Goal: Information Seeking & Learning: Learn about a topic

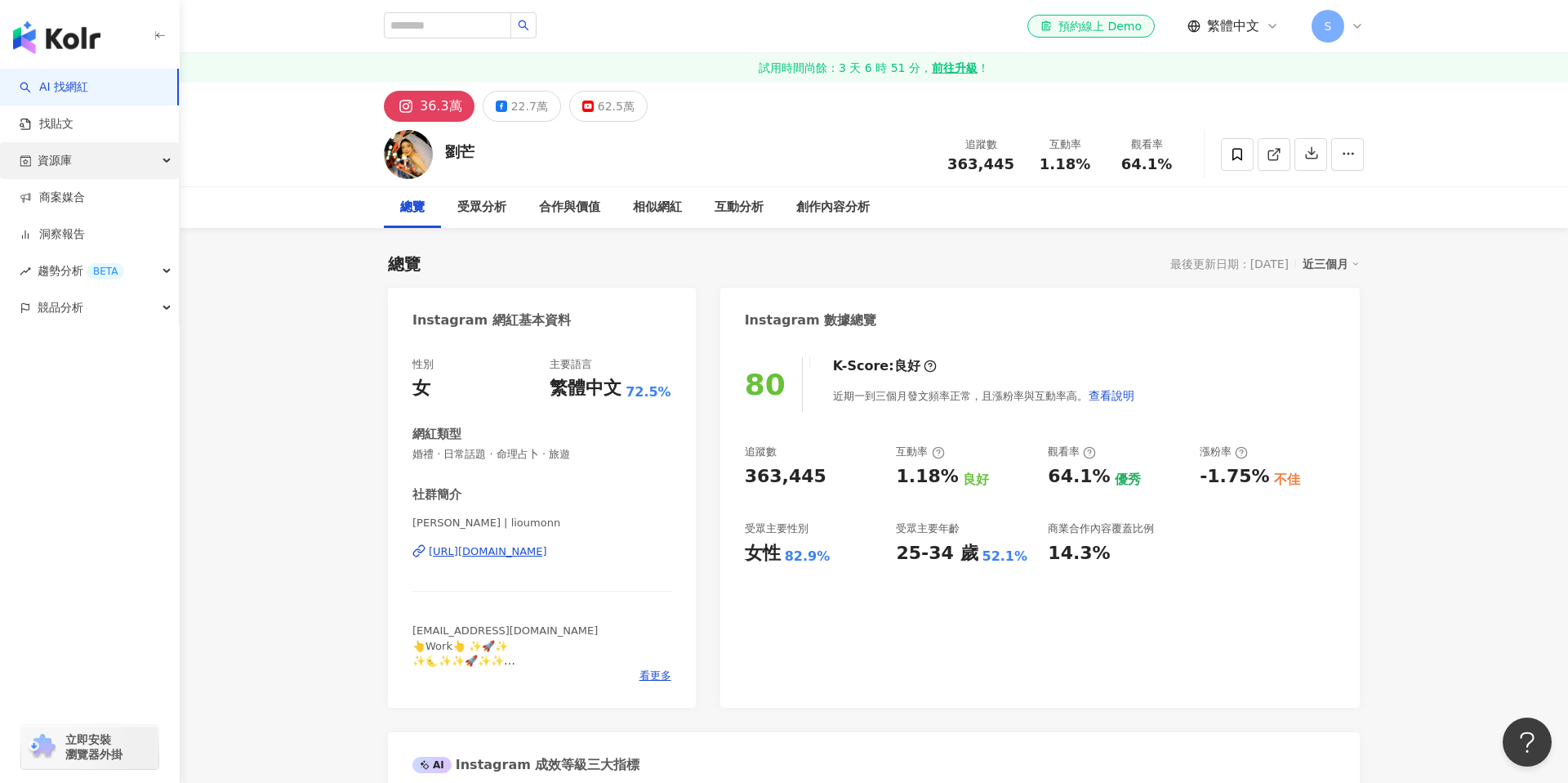
click at [162, 167] on div "資源庫" at bounding box center [90, 160] width 179 height 37
click at [138, 367] on div "趨勢分析 BETA" at bounding box center [90, 381] width 179 height 37
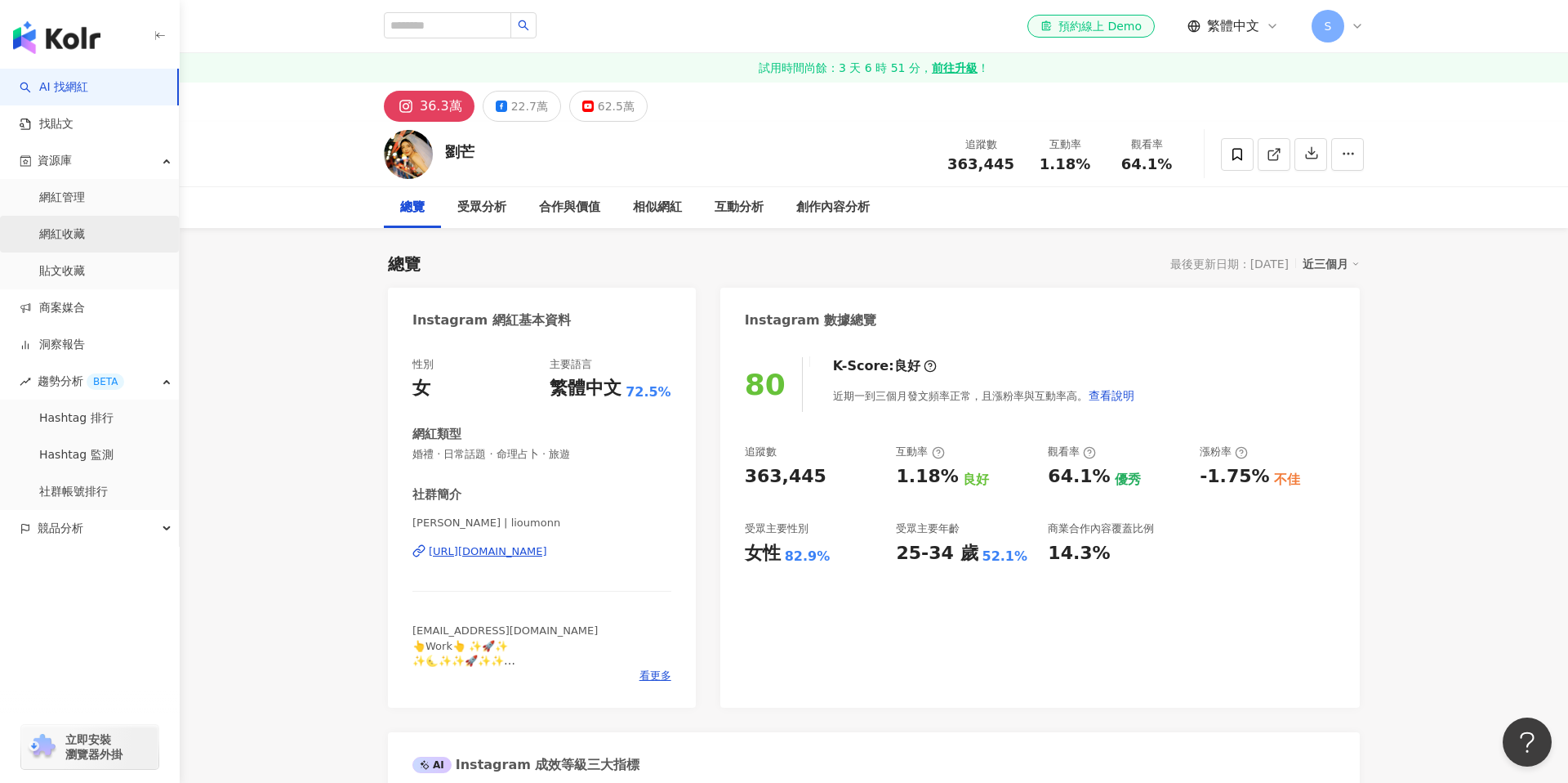
click at [79, 237] on link "網紅收藏" at bounding box center [62, 235] width 46 height 16
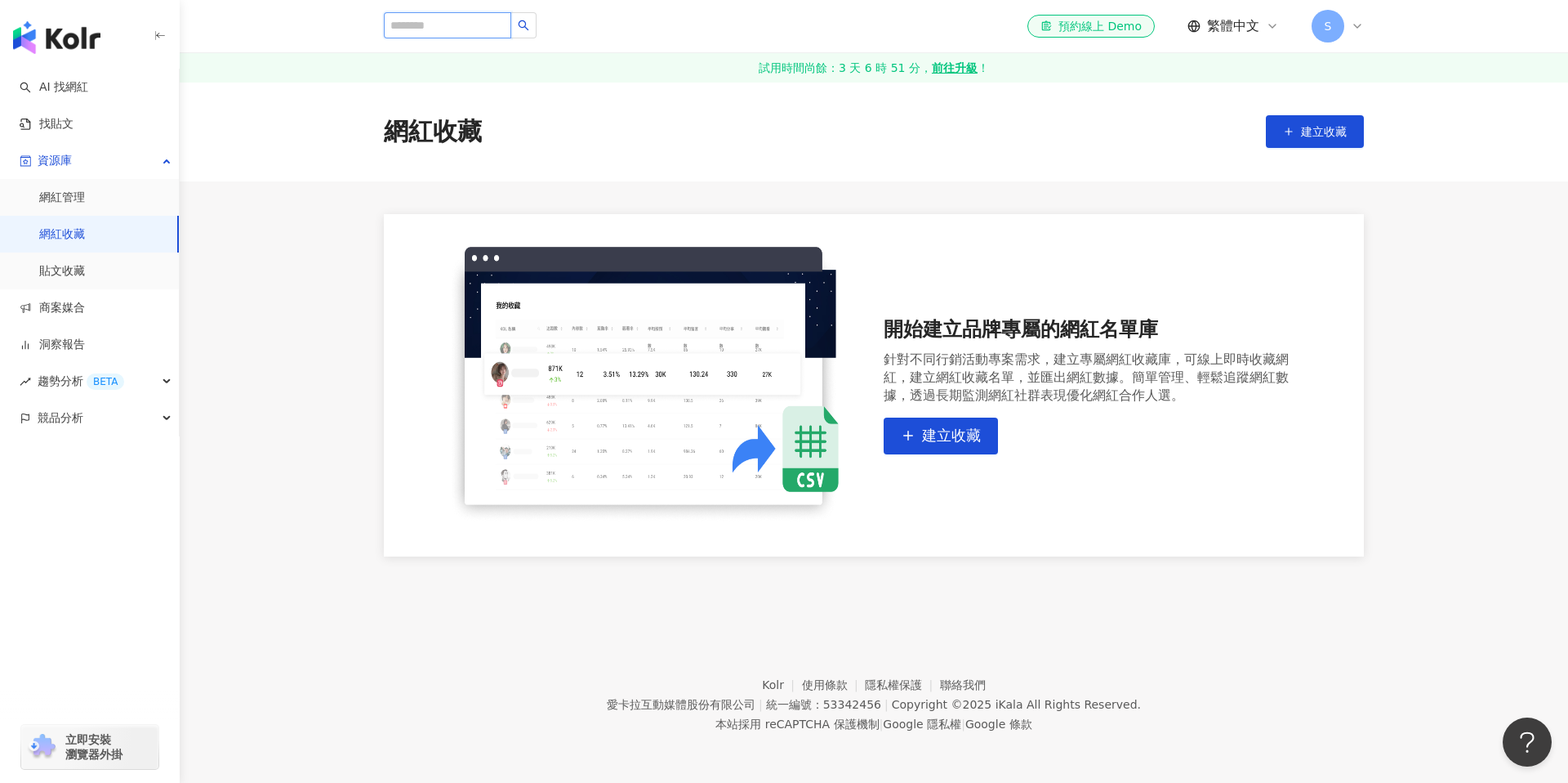
click at [433, 26] on input "search" at bounding box center [448, 25] width 127 height 26
type input "*"
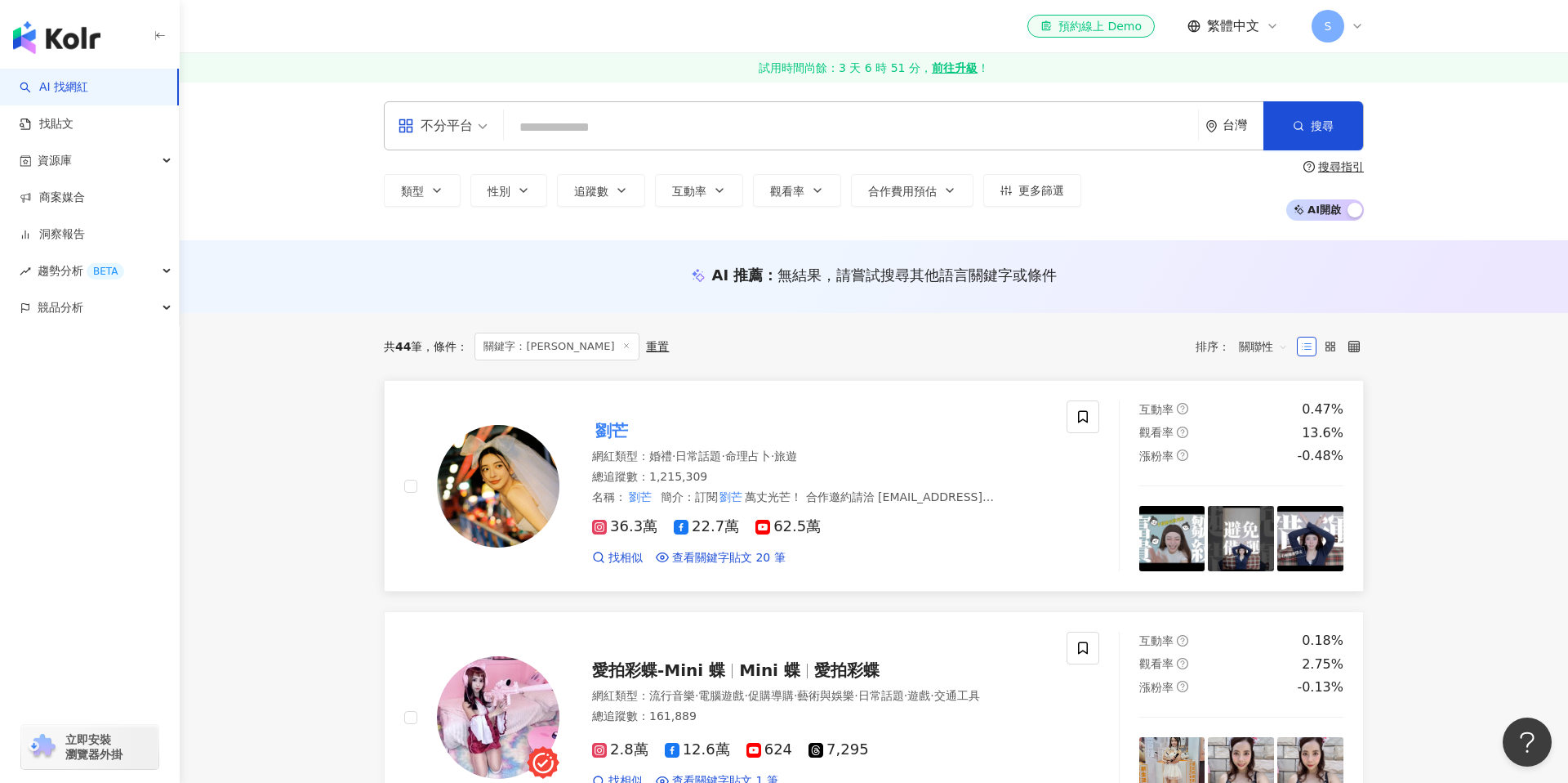
click at [607, 426] on mark "劉芒" at bounding box center [612, 430] width 39 height 26
